Goal: Browse casually

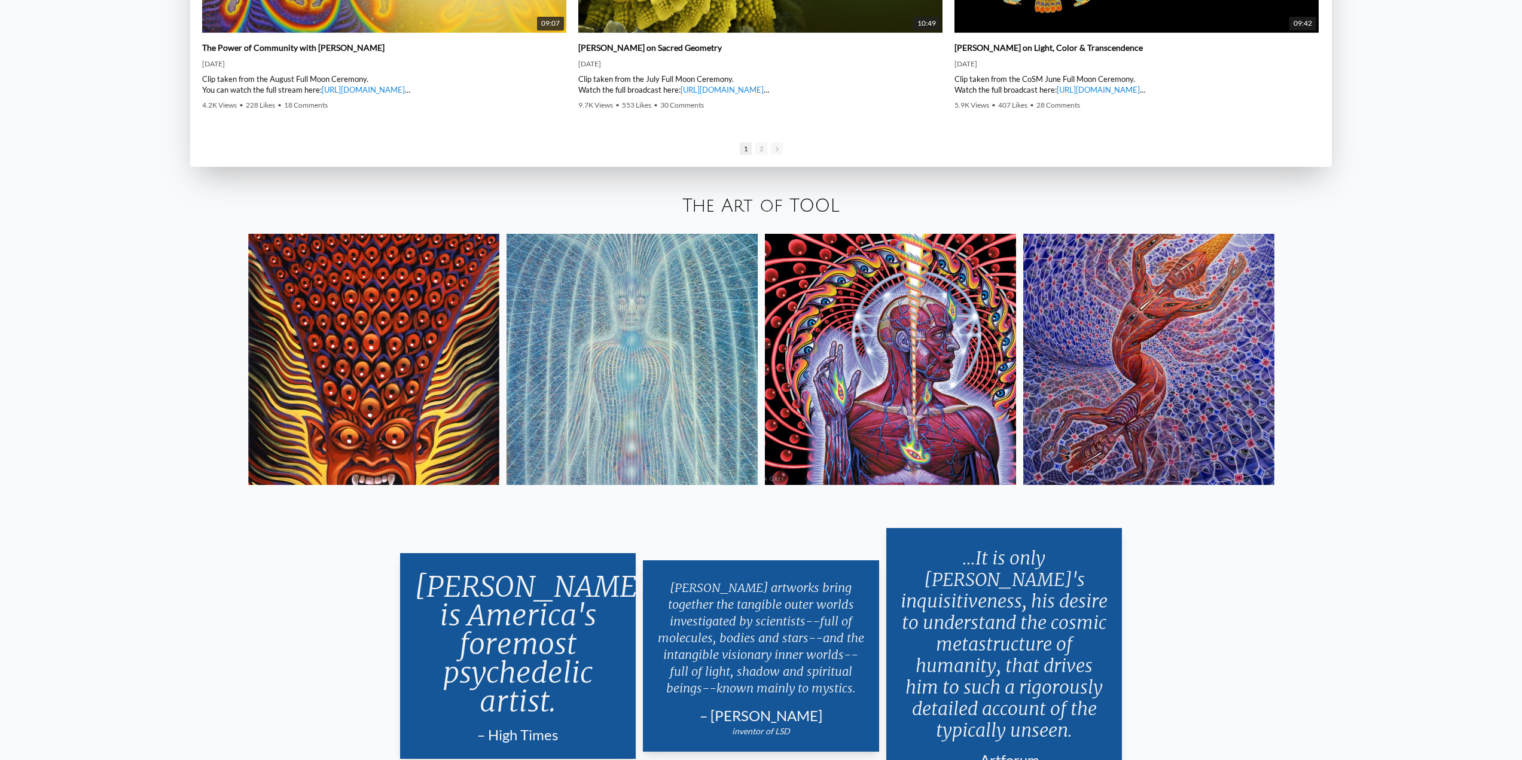
scroll to position [2631, 0]
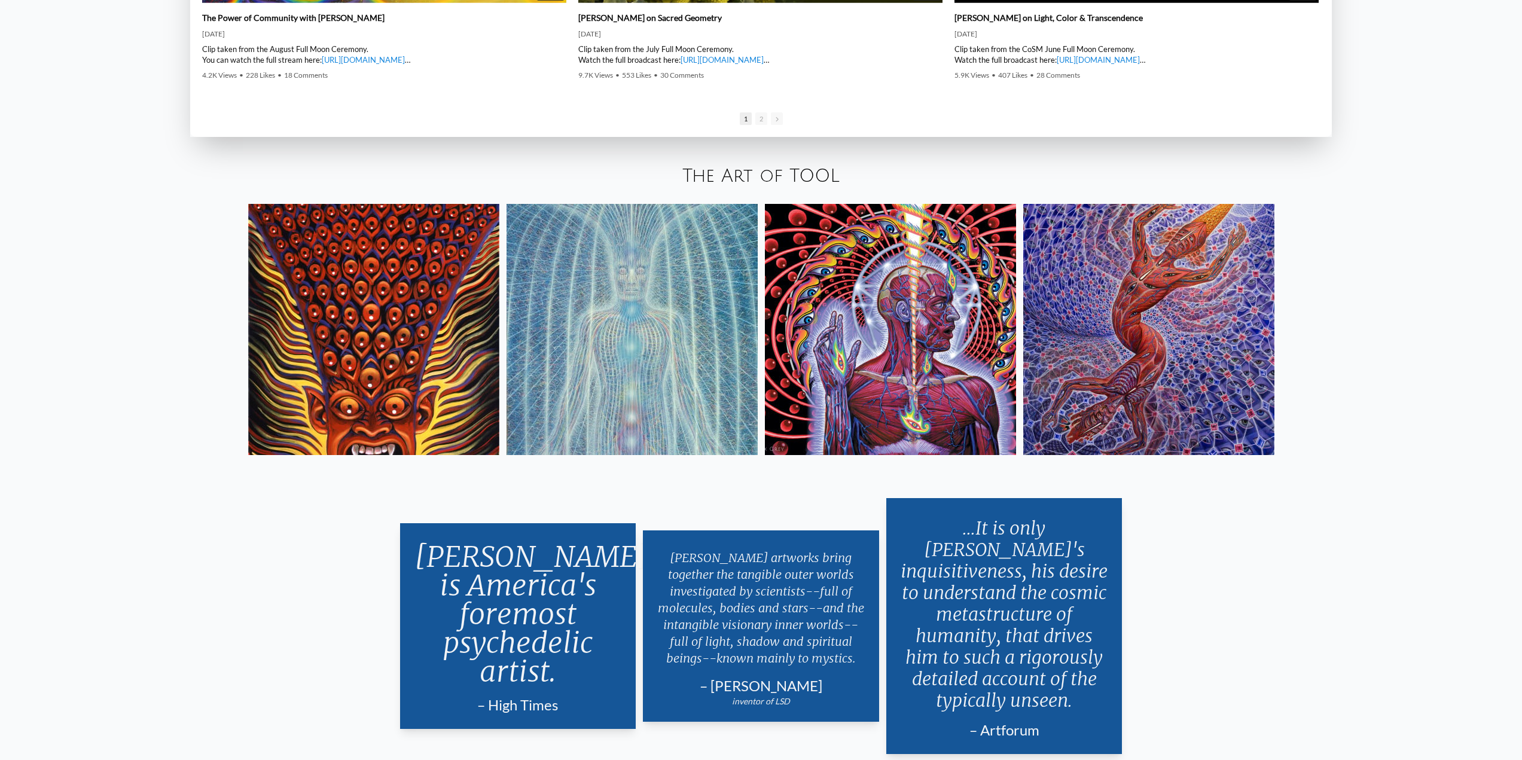
click at [921, 329] on img at bounding box center [890, 329] width 251 height 251
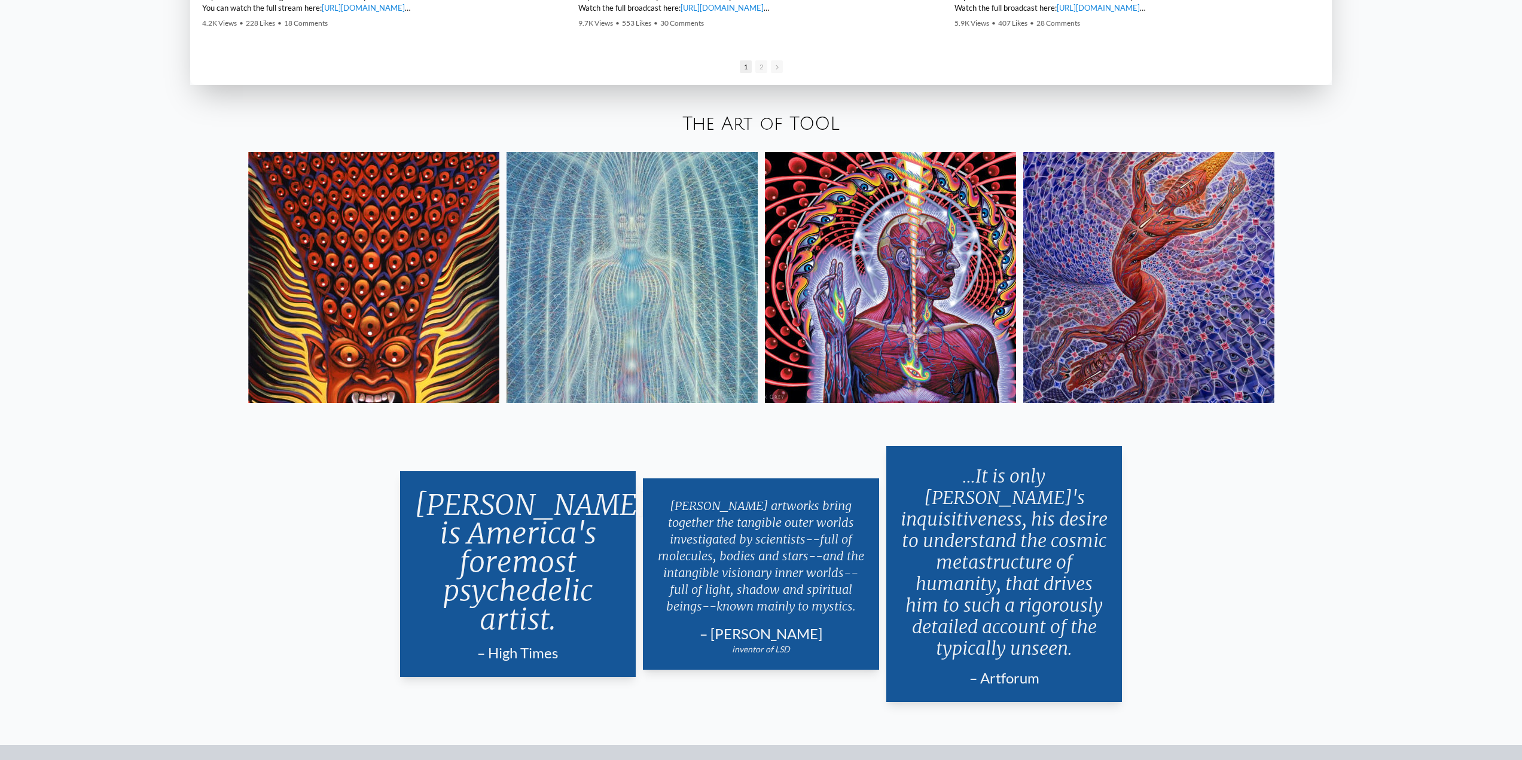
scroll to position [3113, 0]
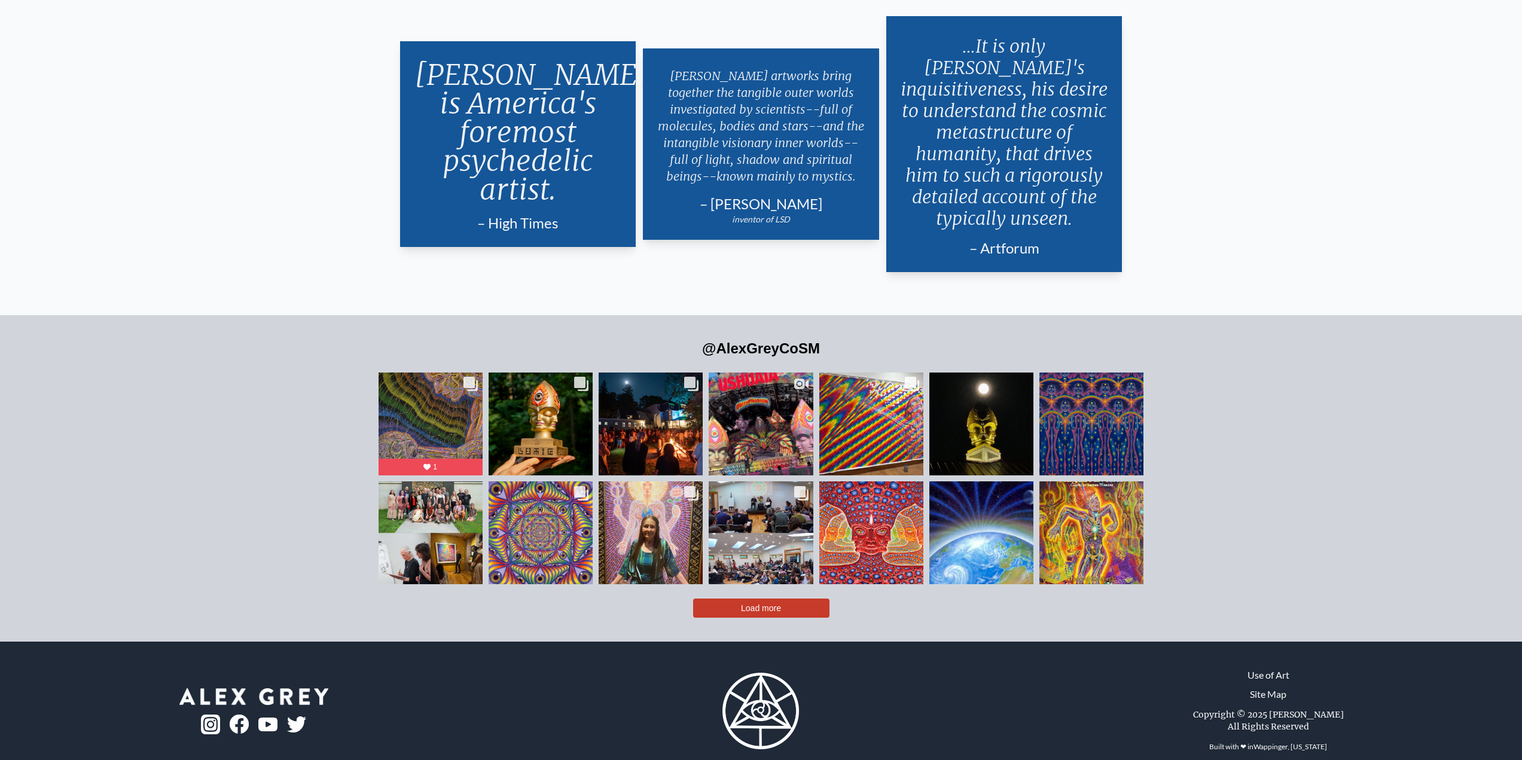
click at [788, 599] on button "Load more" at bounding box center [761, 608] width 136 height 19
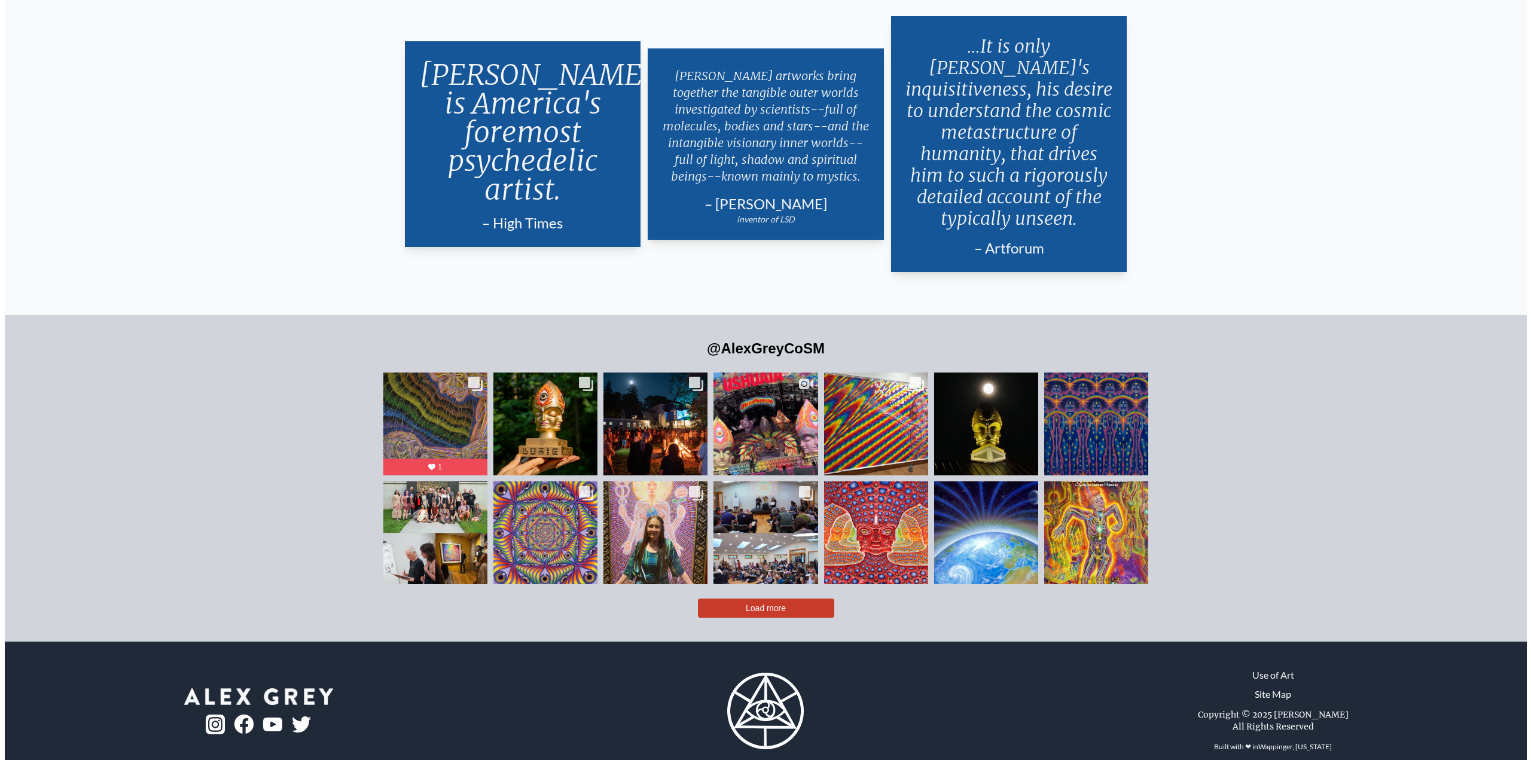
scroll to position [3077, 0]
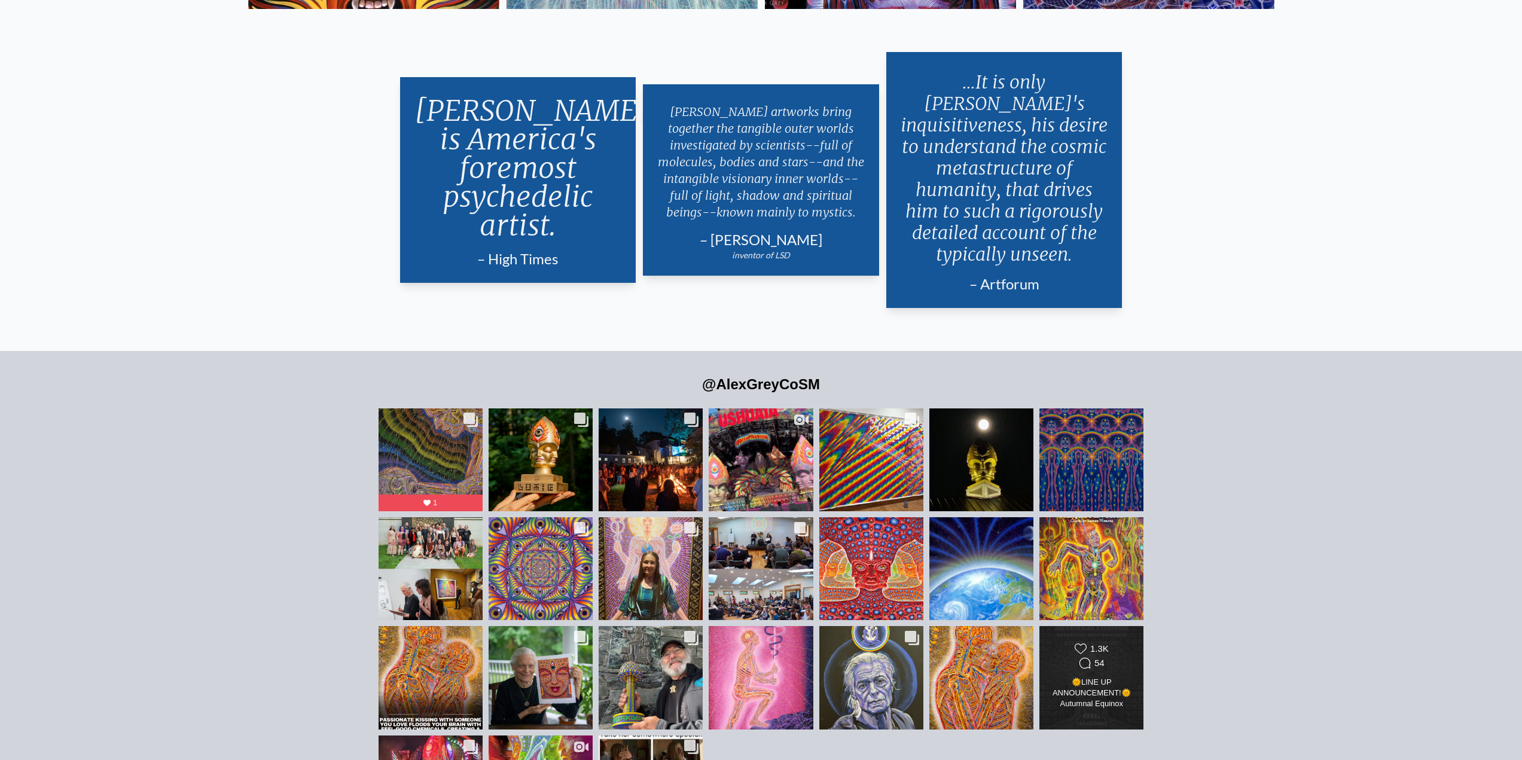
click at [1128, 643] on div "Likes Count 1.3K Comments Count 54" at bounding box center [1091, 657] width 84 height 29
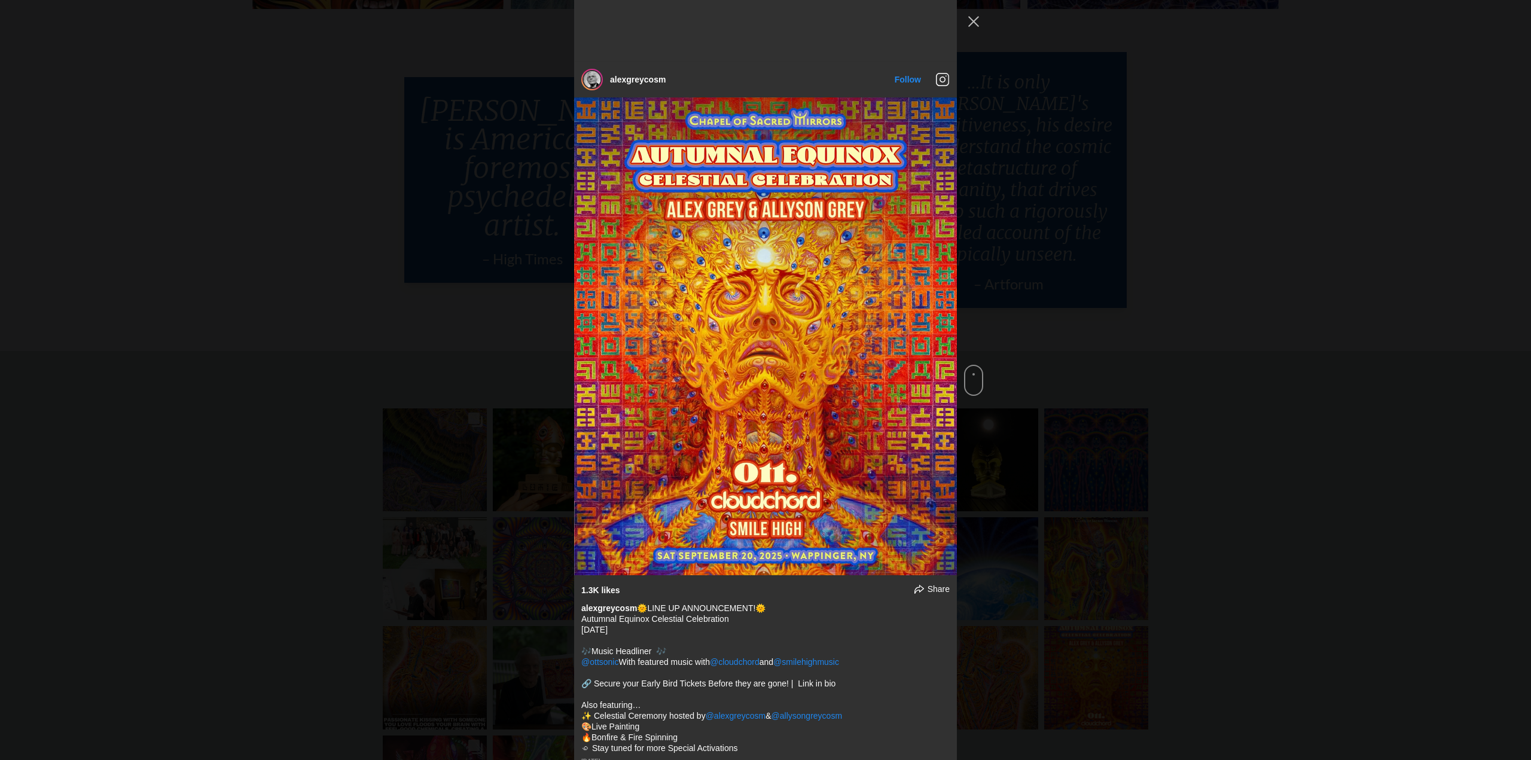
click at [373, 255] on div "alexgreycosm Follow" at bounding box center [765, 380] width 1531 height 760
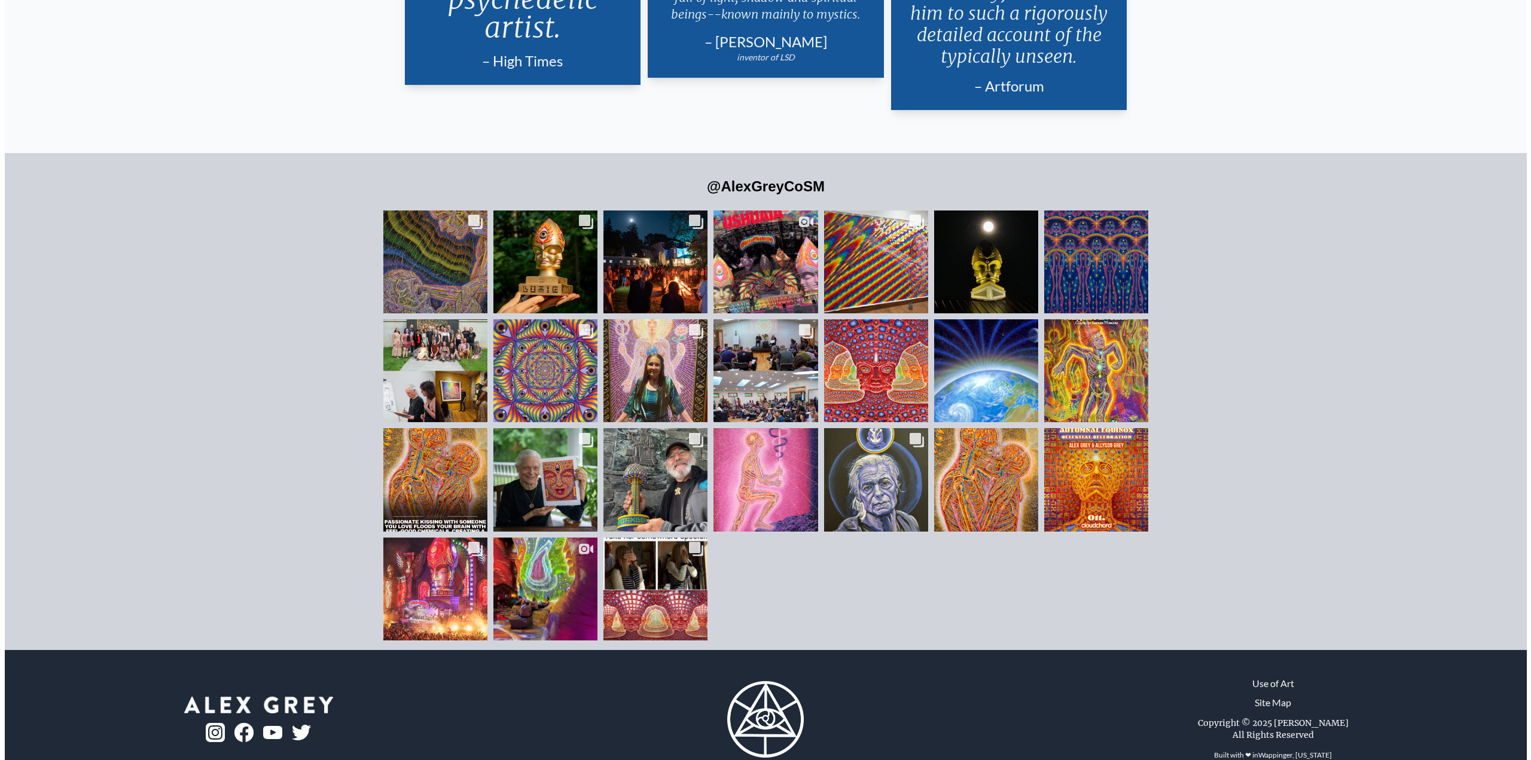
scroll to position [3283, 0]
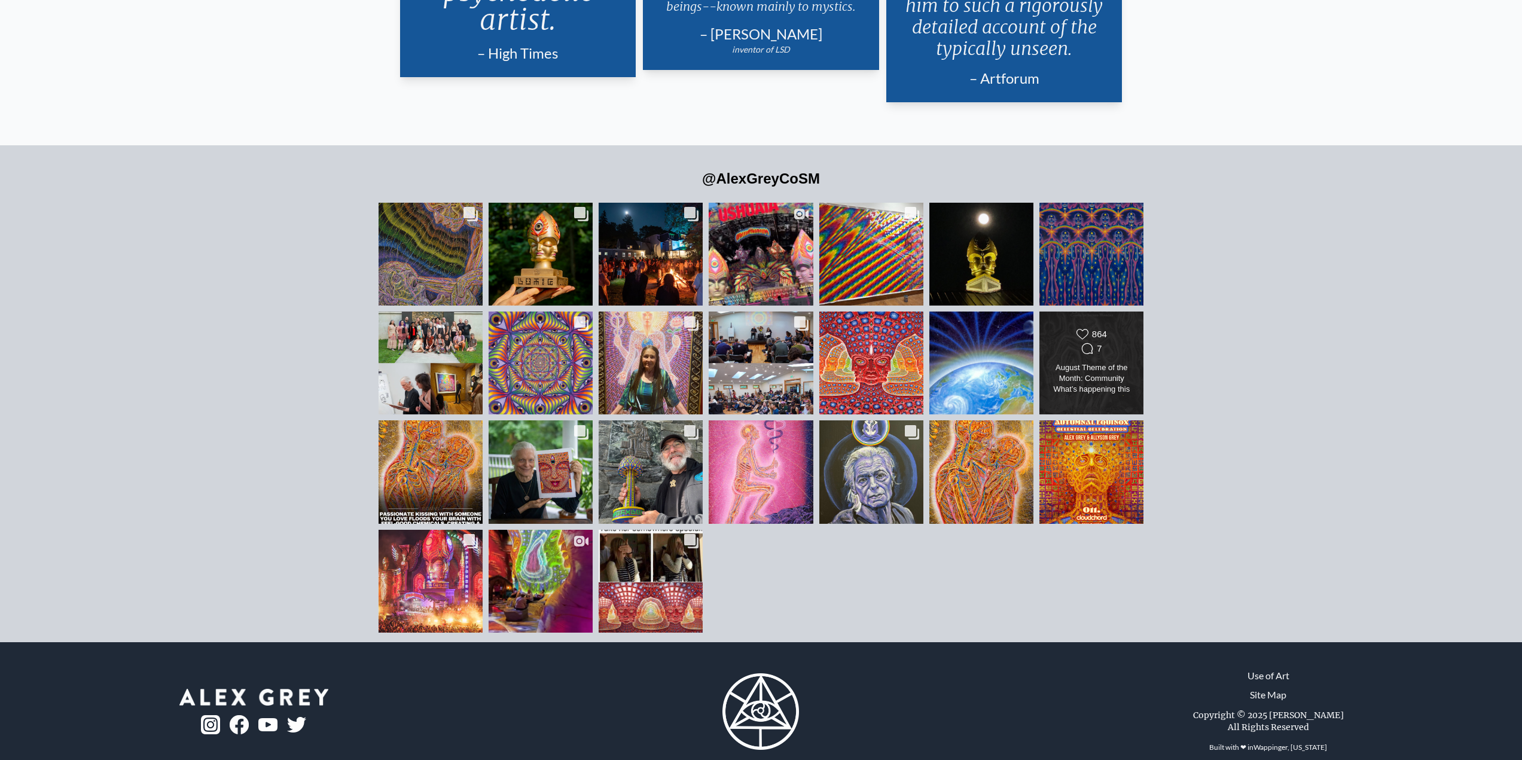
click at [1124, 331] on div "Likes Count 864 Comments Count 7" at bounding box center [1091, 342] width 84 height 29
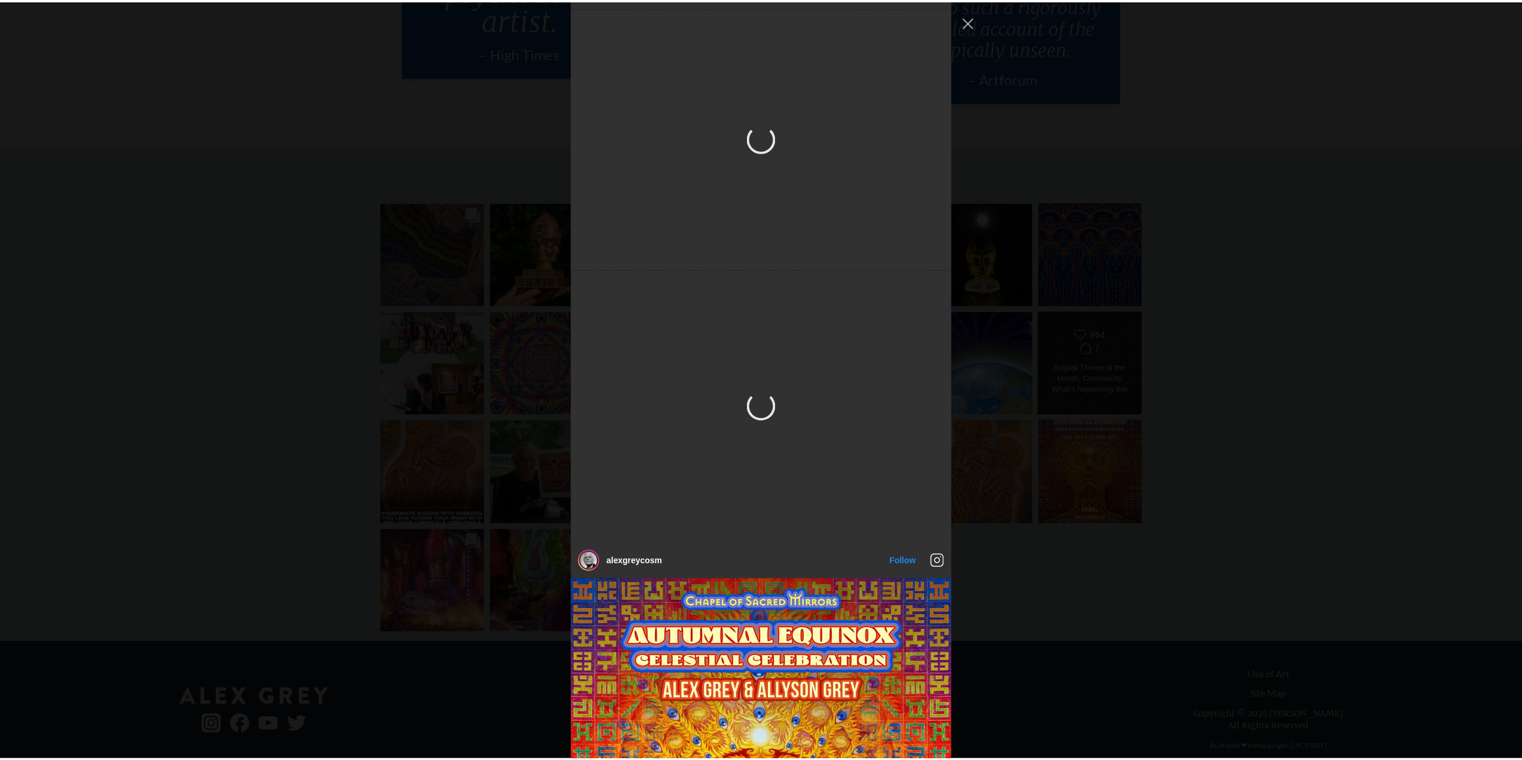
scroll to position [2823, 0]
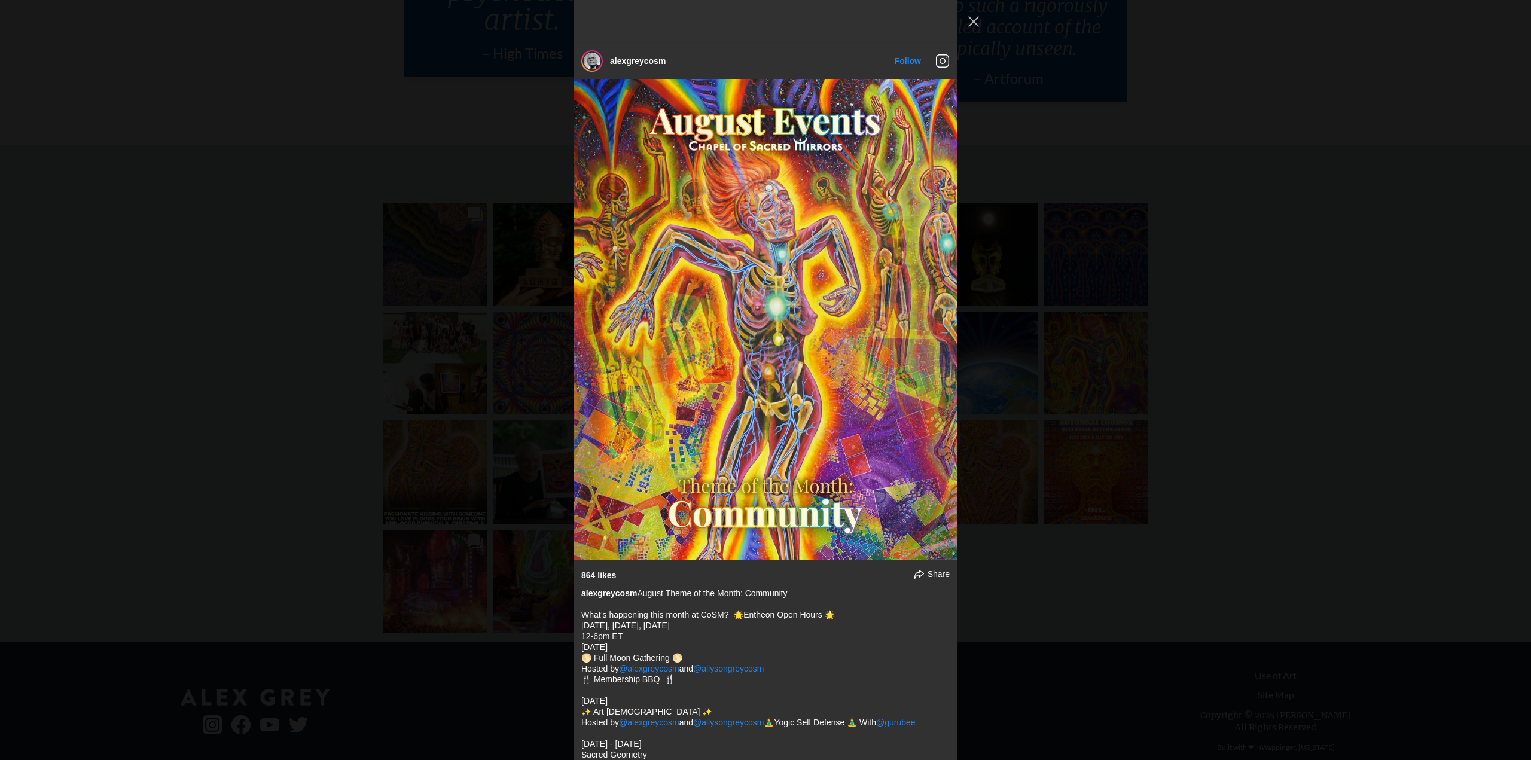
click at [1313, 332] on div "alexgreycosm Follow" at bounding box center [765, 380] width 1531 height 760
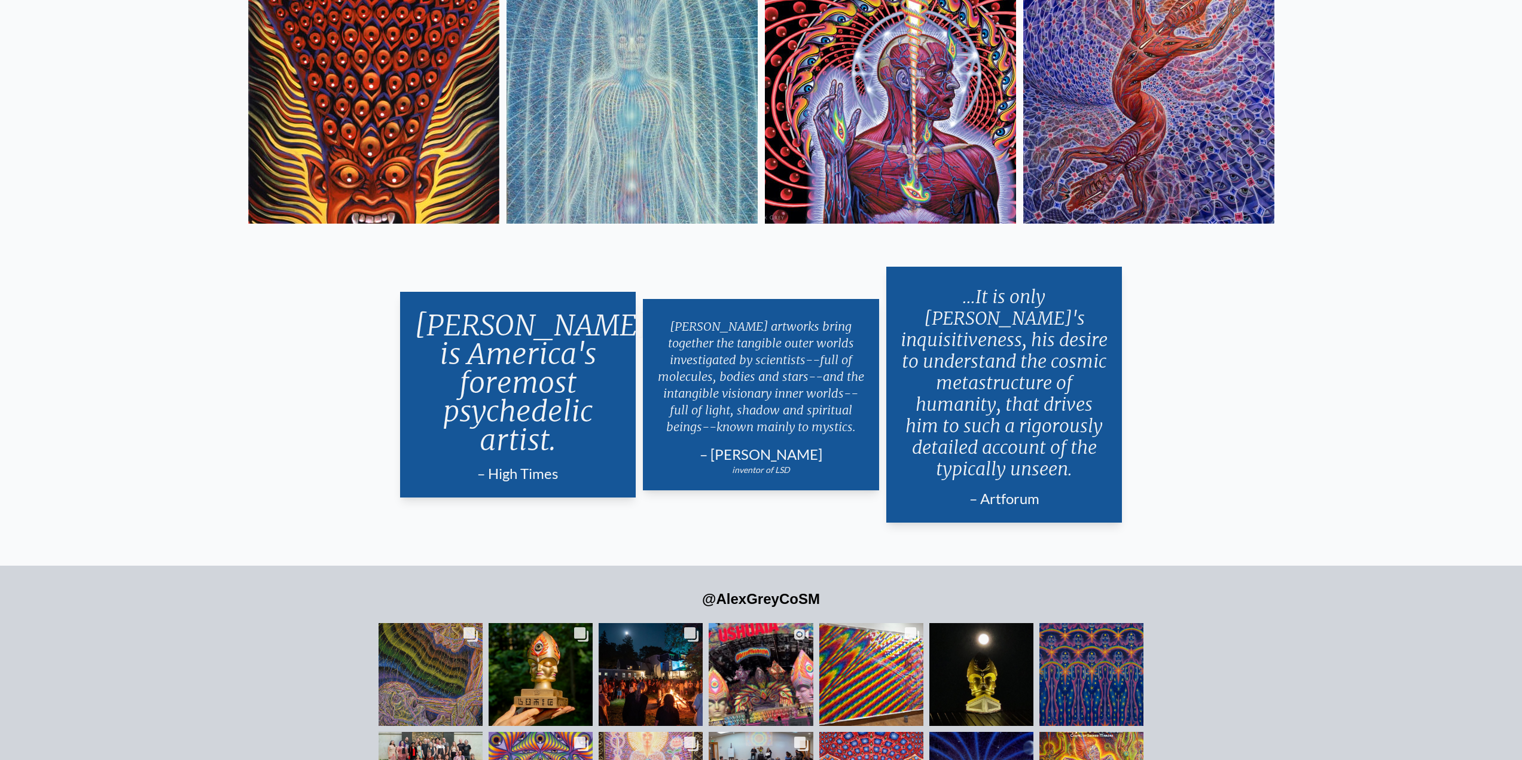
scroll to position [2805, 0]
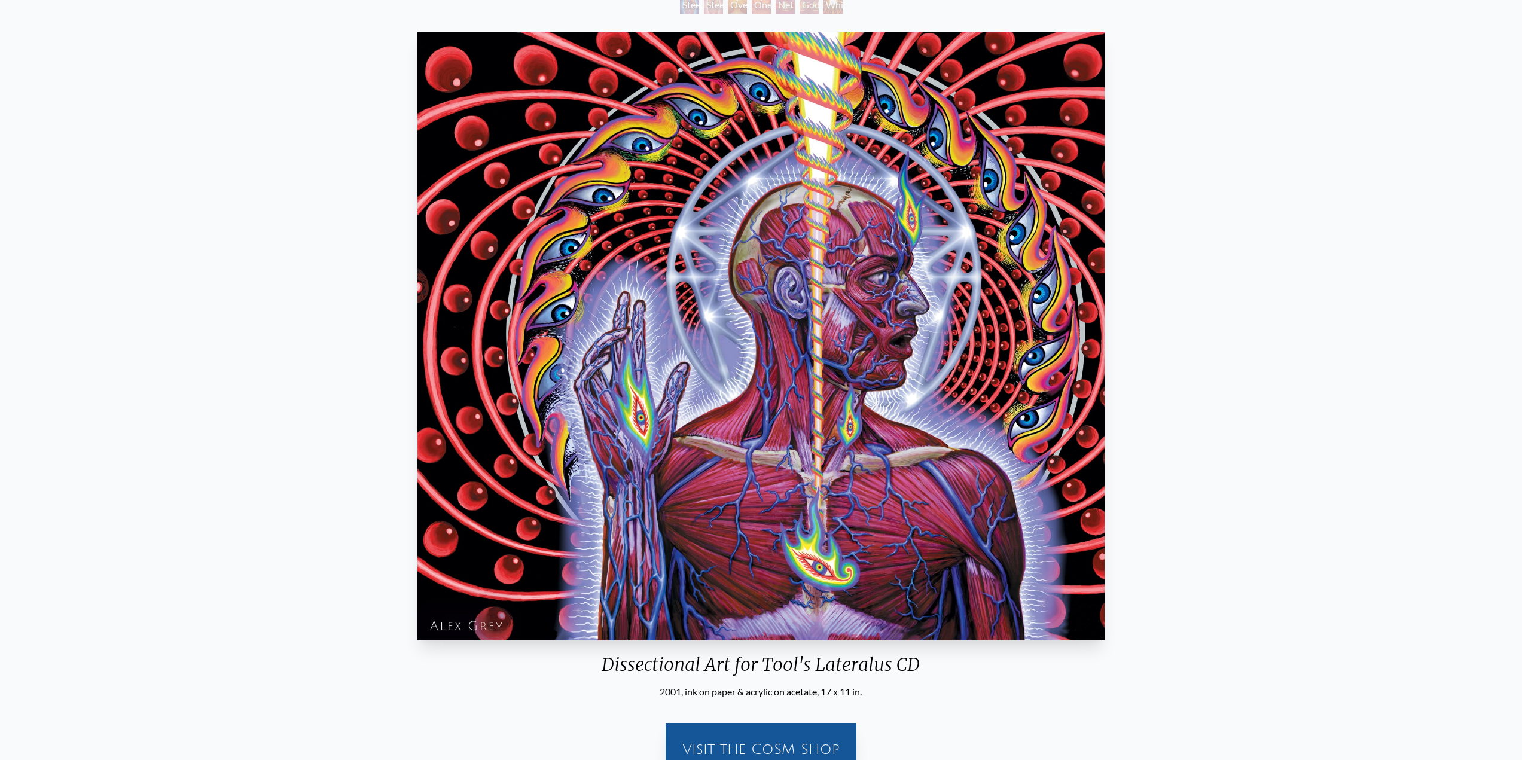
scroll to position [120, 0]
